Goal: Information Seeking & Learning: Learn about a topic

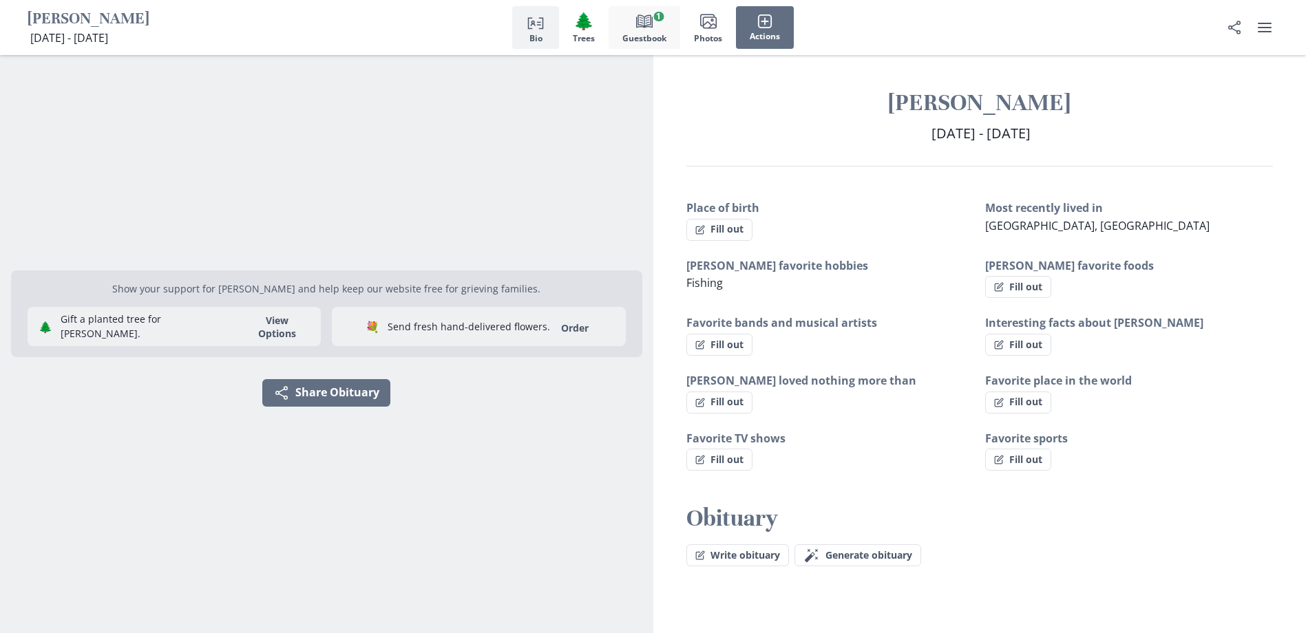
click at [646, 24] on icon "Book" at bounding box center [644, 21] width 17 height 17
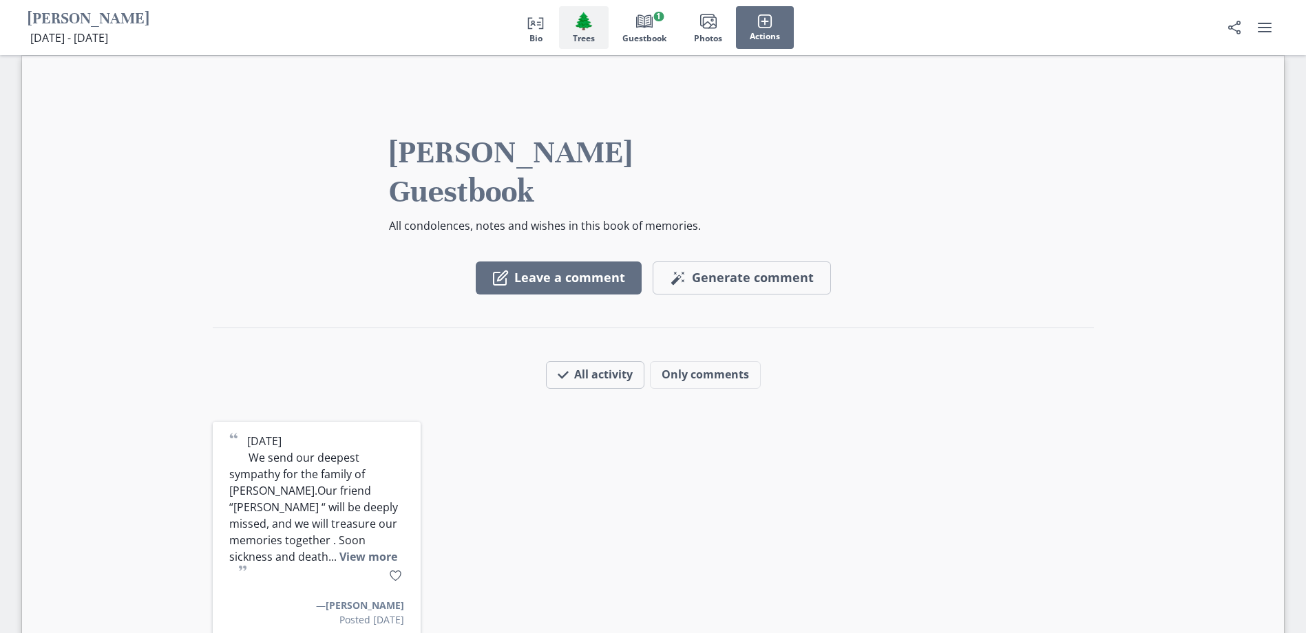
scroll to position [1081, 0]
click at [339, 549] on button "View more" at bounding box center [368, 556] width 58 height 15
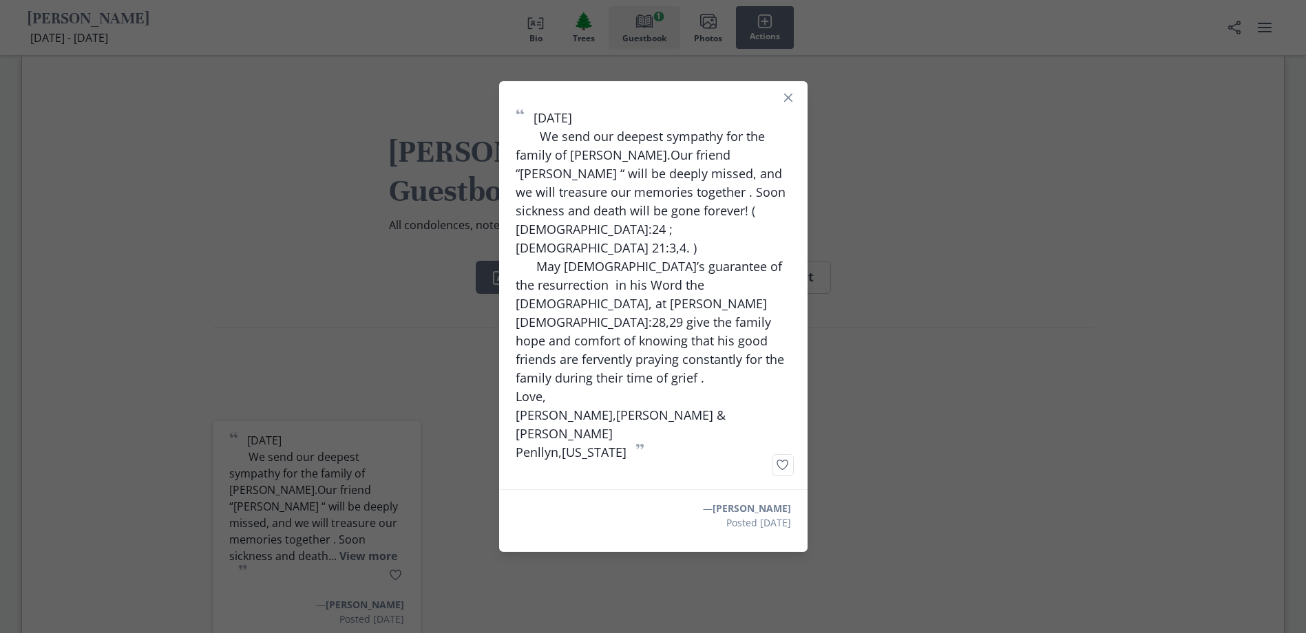
drag, startPoint x: 708, startPoint y: 470, endPoint x: 795, endPoint y: 470, distance: 86.8
click at [791, 501] on p "— [PERSON_NAME]" at bounding box center [747, 508] width 88 height 14
drag, startPoint x: 795, startPoint y: 470, endPoint x: 762, endPoint y: 470, distance: 32.4
copy p "[PERSON_NAME]"
click at [792, 102] on icon "Close" at bounding box center [788, 98] width 8 height 8
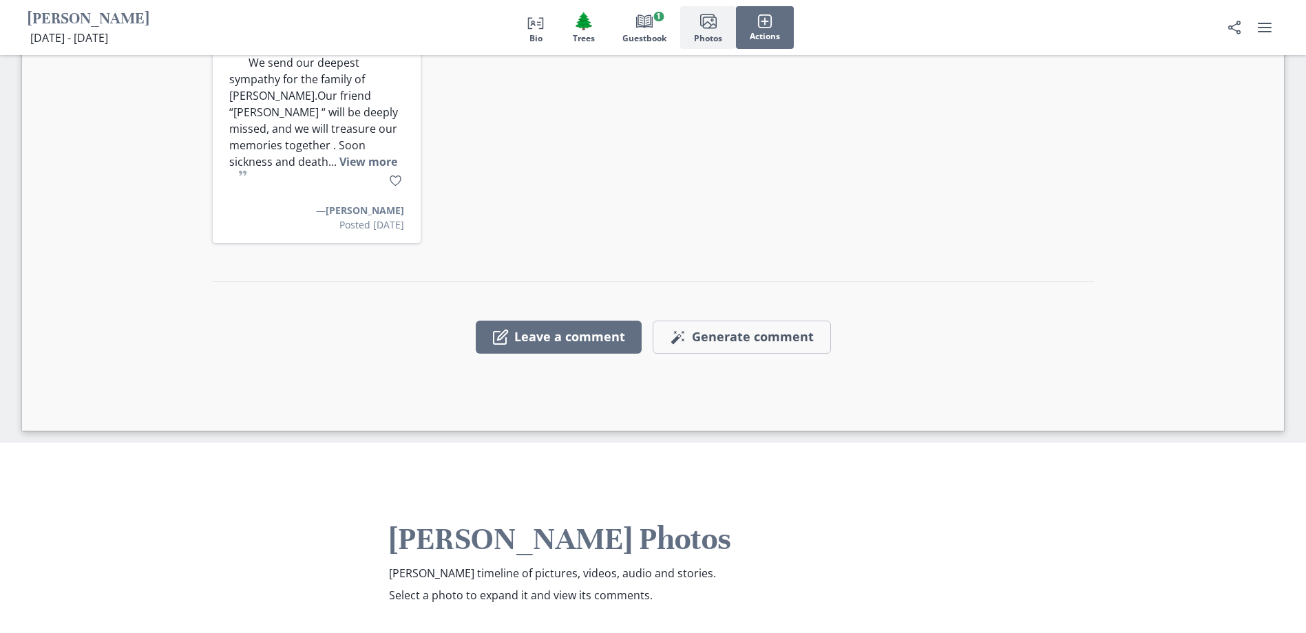
scroll to position [1150, 0]
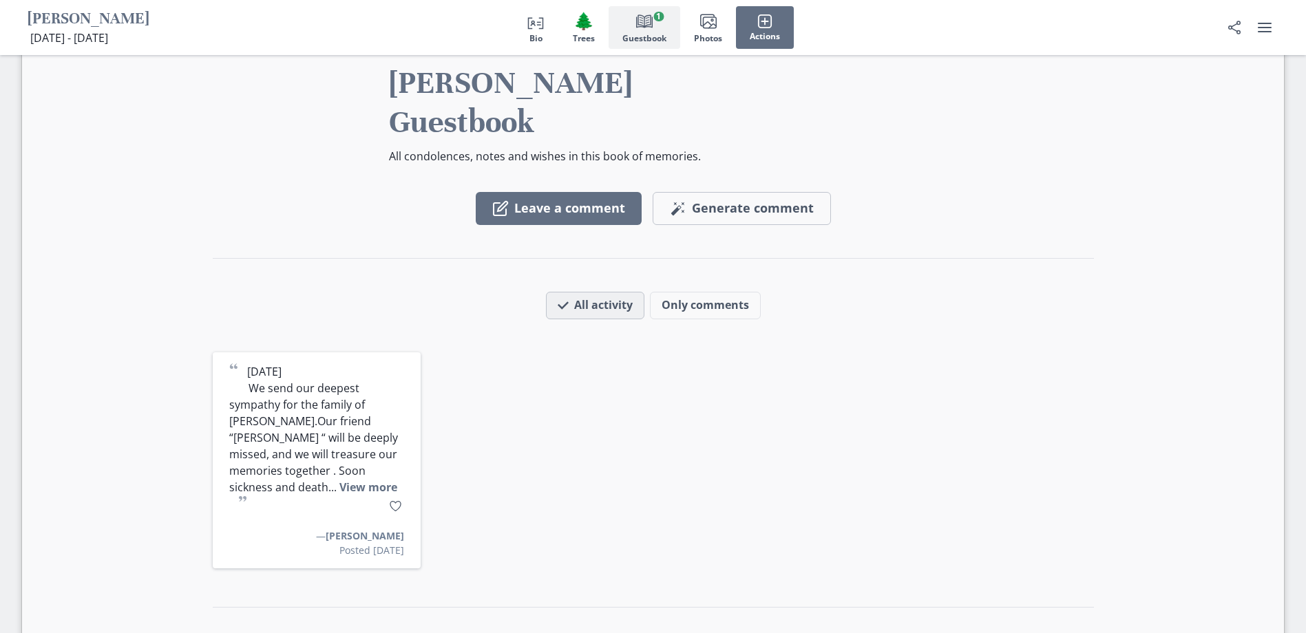
click at [598, 292] on button "All activity" at bounding box center [595, 306] width 98 height 28
click at [691, 292] on button "Only comments" at bounding box center [705, 306] width 111 height 28
click at [578, 292] on button "All activity" at bounding box center [587, 306] width 82 height 28
click at [717, 25] on span "Images" at bounding box center [708, 21] width 19 height 19
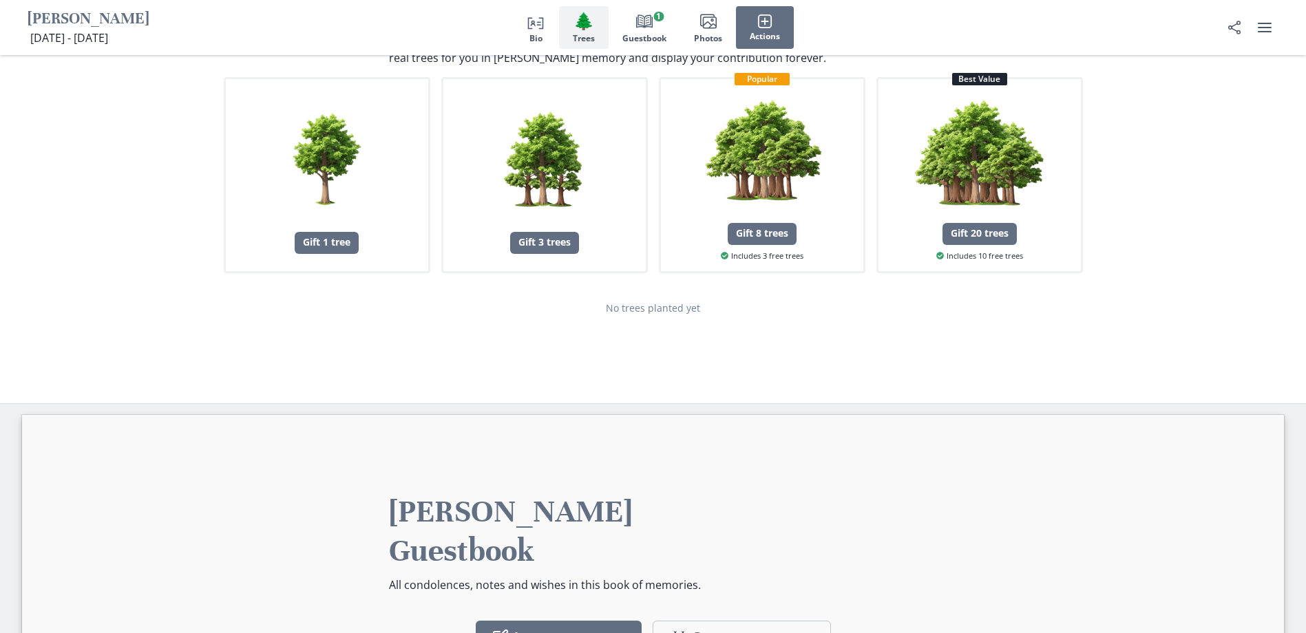
scroll to position [716, 0]
